Goal: Transaction & Acquisition: Purchase product/service

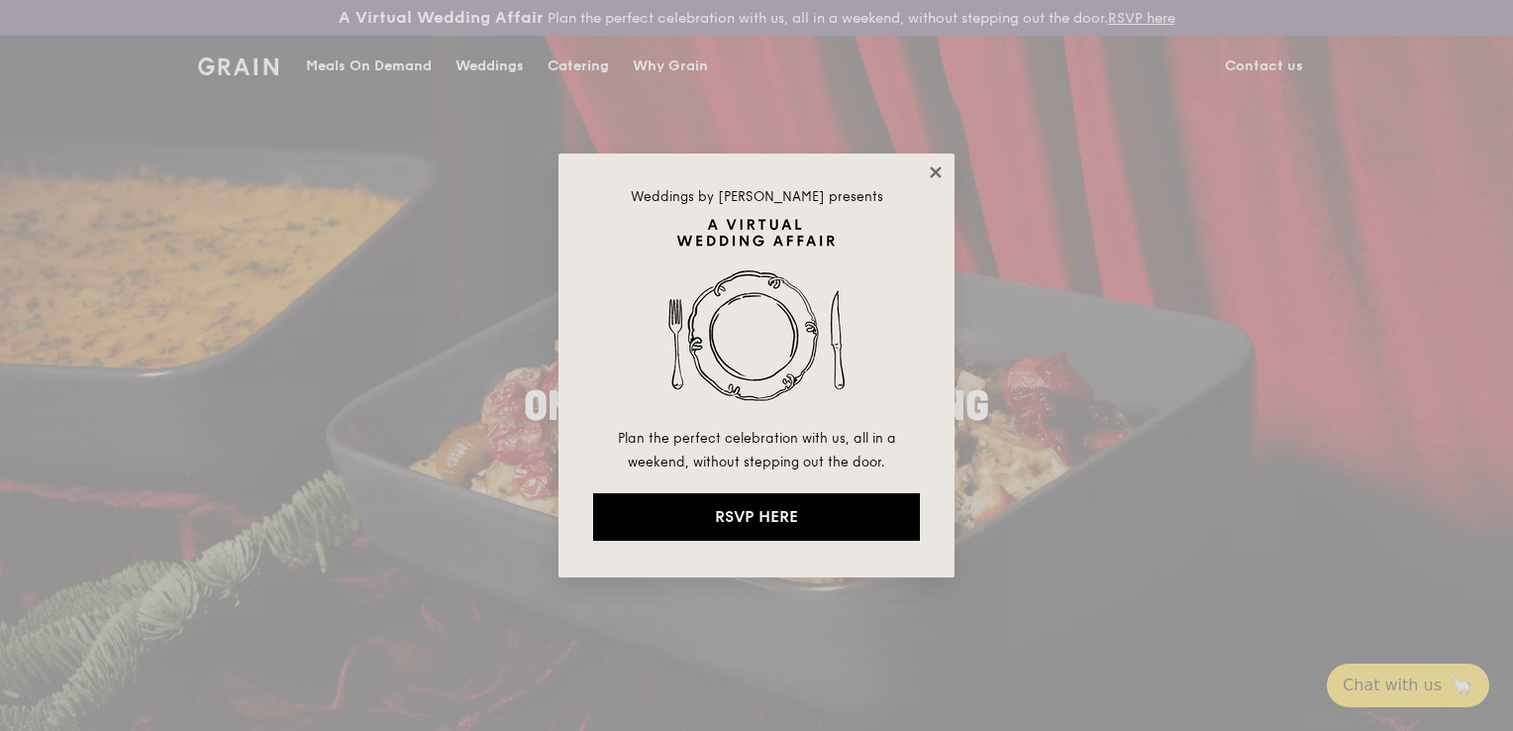
click at [933, 172] on icon at bounding box center [935, 171] width 11 height 11
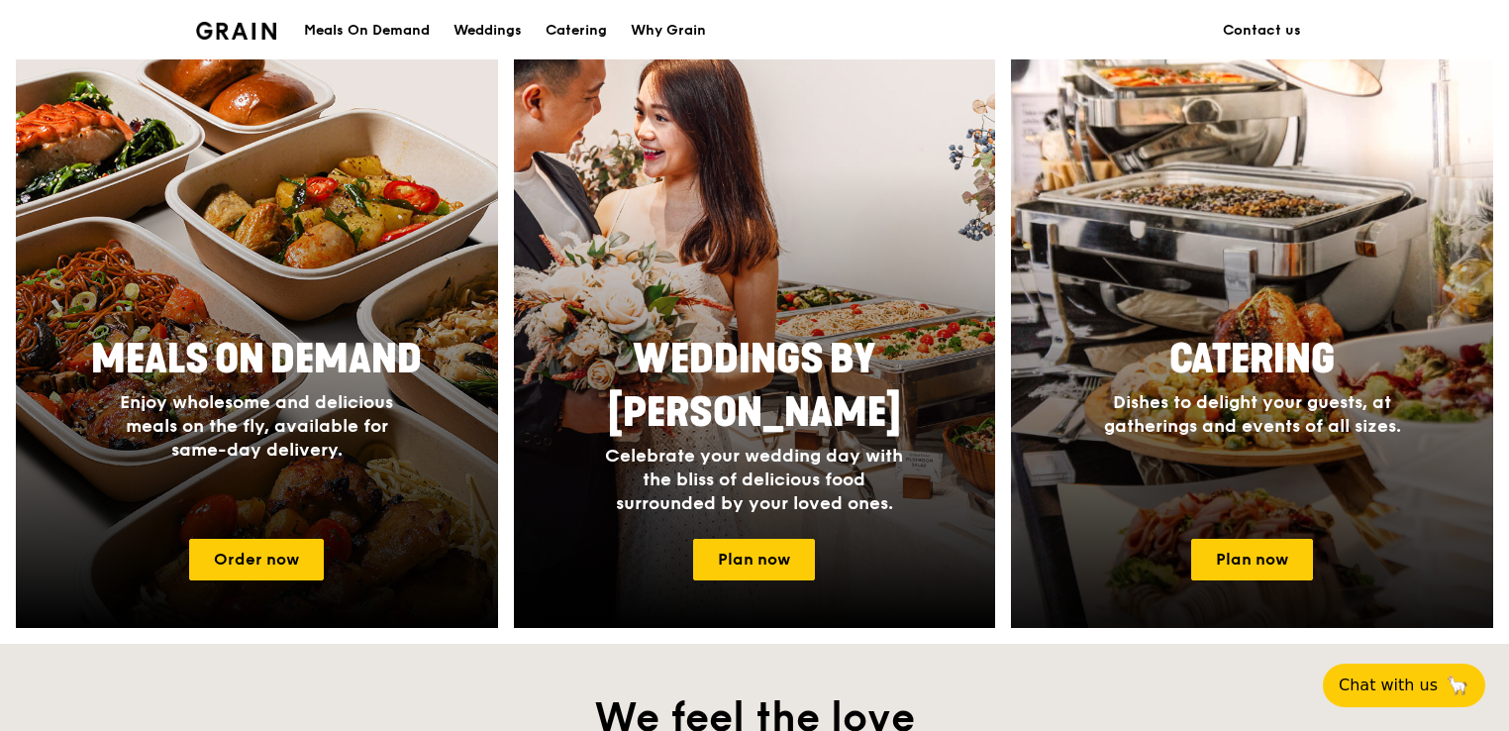
scroll to position [792, 0]
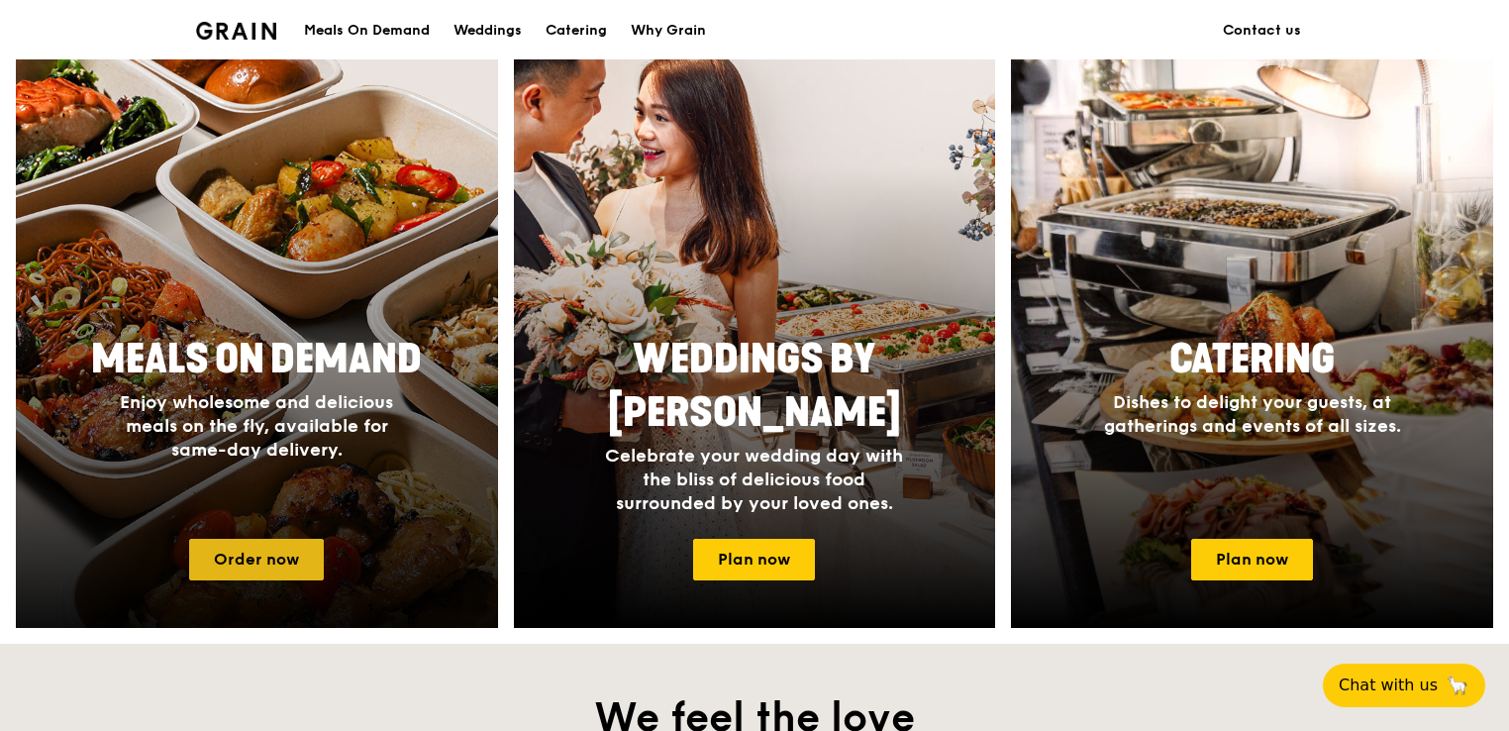
click at [276, 564] on link "Order now" at bounding box center [256, 560] width 135 height 42
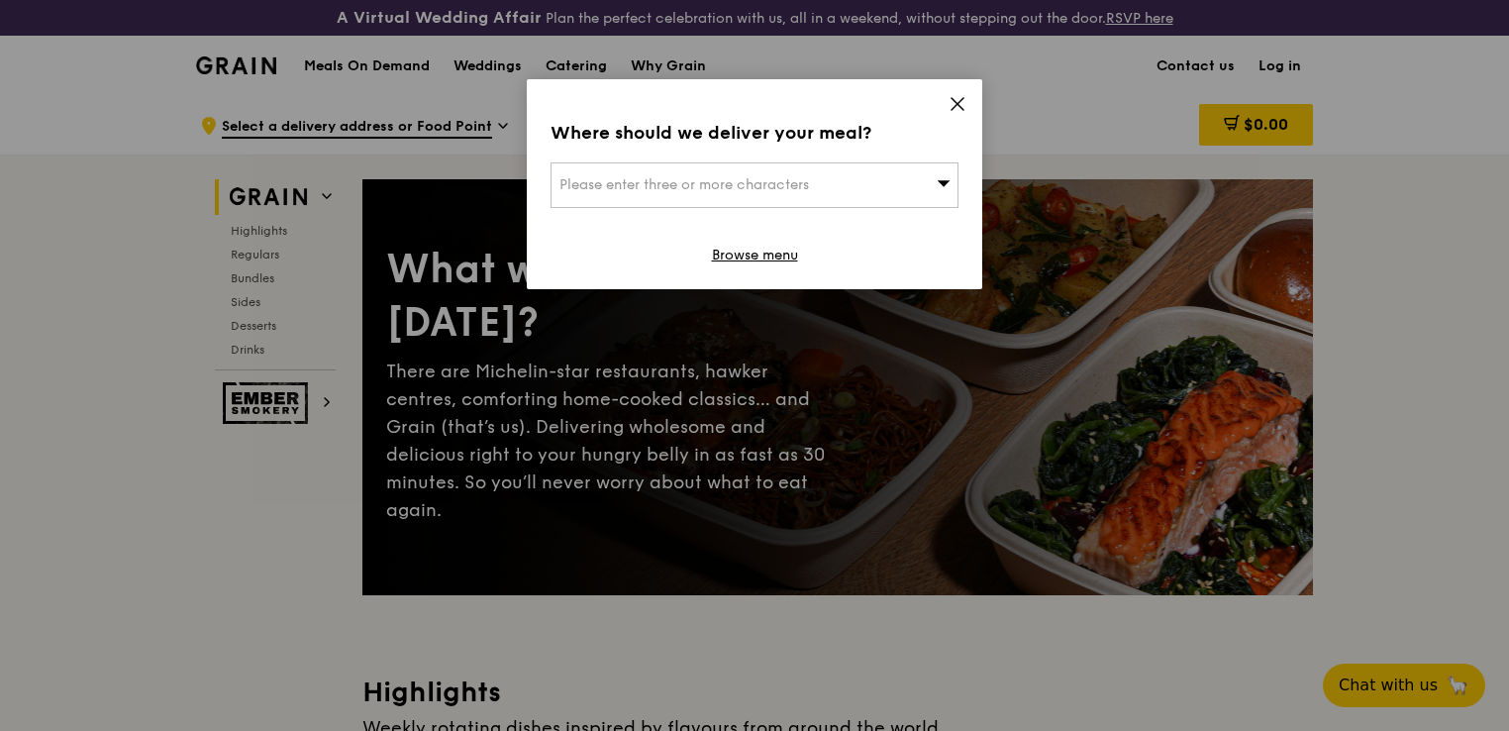
click at [808, 178] on span "Please enter three or more characters" at bounding box center [684, 184] width 250 height 17
click at [950, 97] on icon at bounding box center [958, 104] width 18 height 18
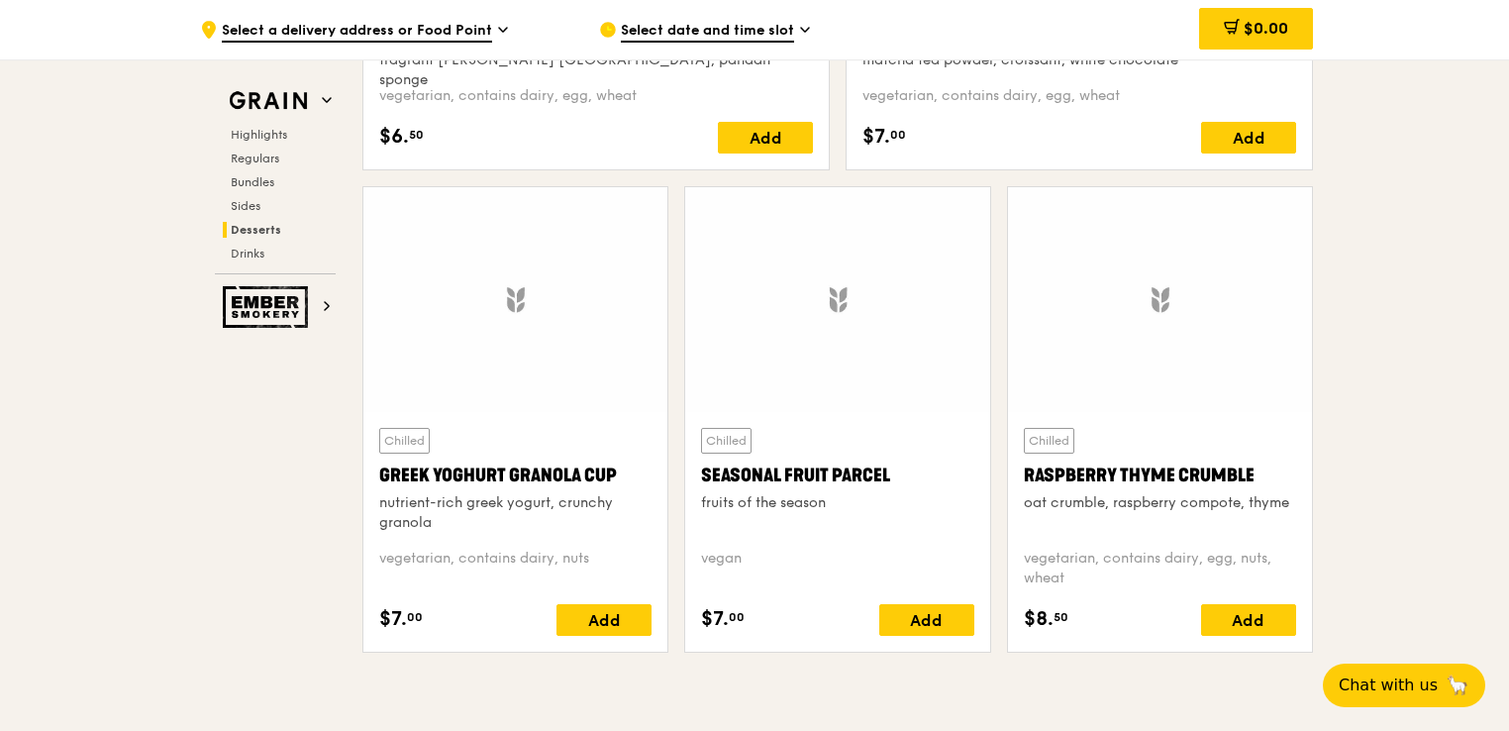
scroll to position [6239, 0]
